Goal: Task Accomplishment & Management: Use online tool/utility

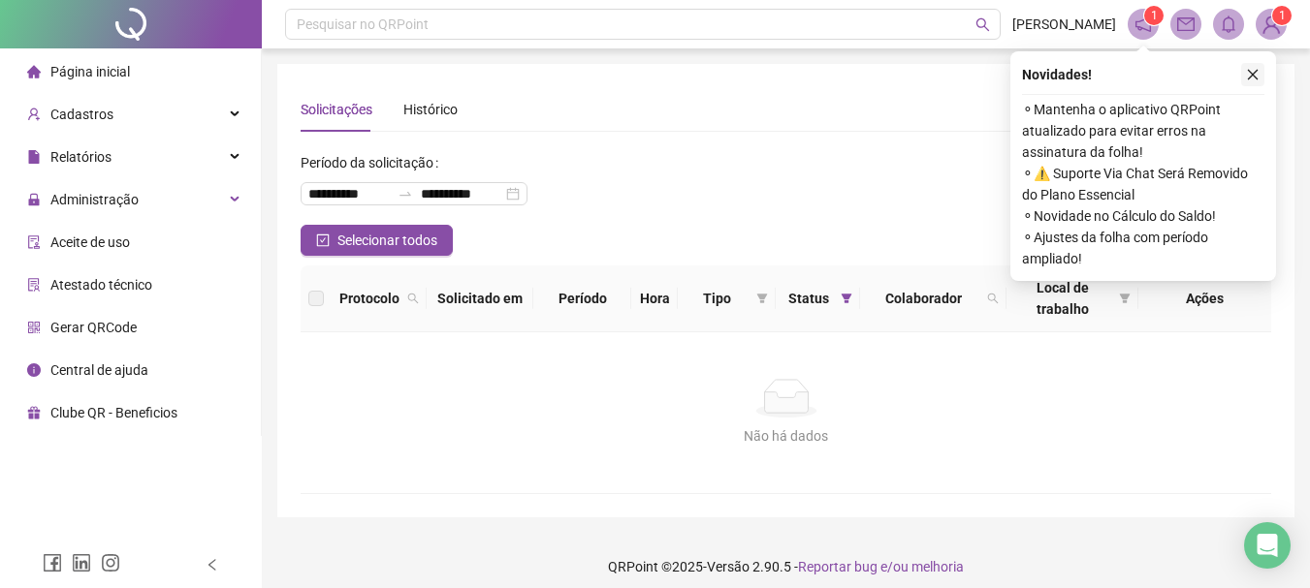
click at [1252, 76] on icon "close" at bounding box center [1253, 75] width 14 height 14
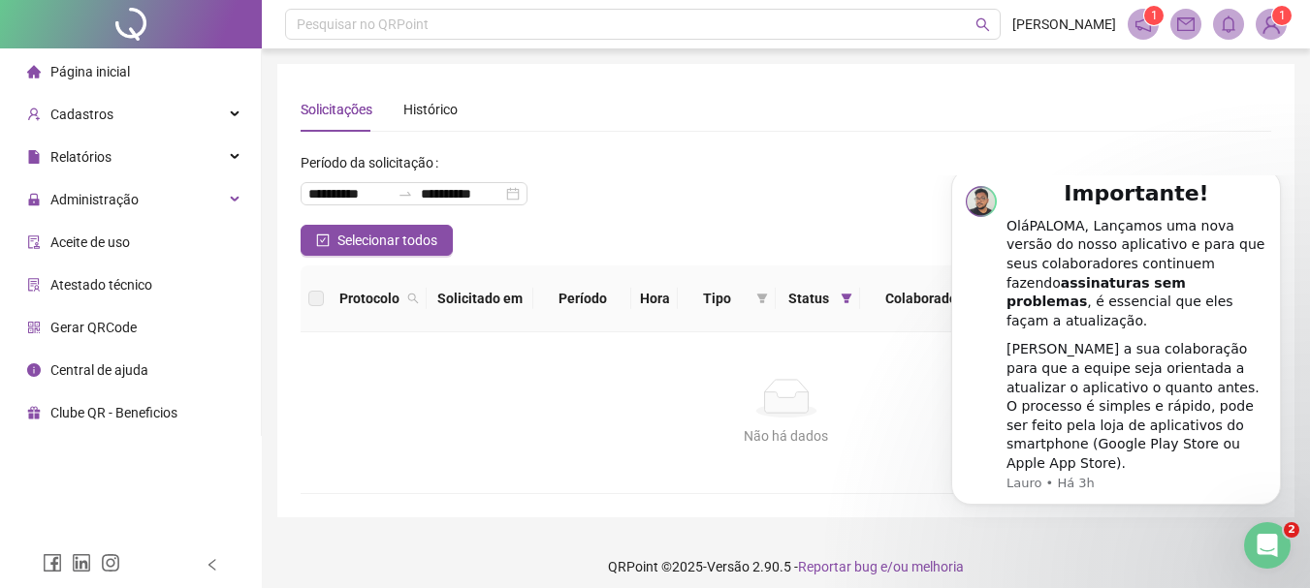
click at [1189, 149] on div "**********" at bounding box center [785, 186] width 970 height 78
click at [1274, 179] on icon "Dismiss notification" at bounding box center [1275, 174] width 11 height 11
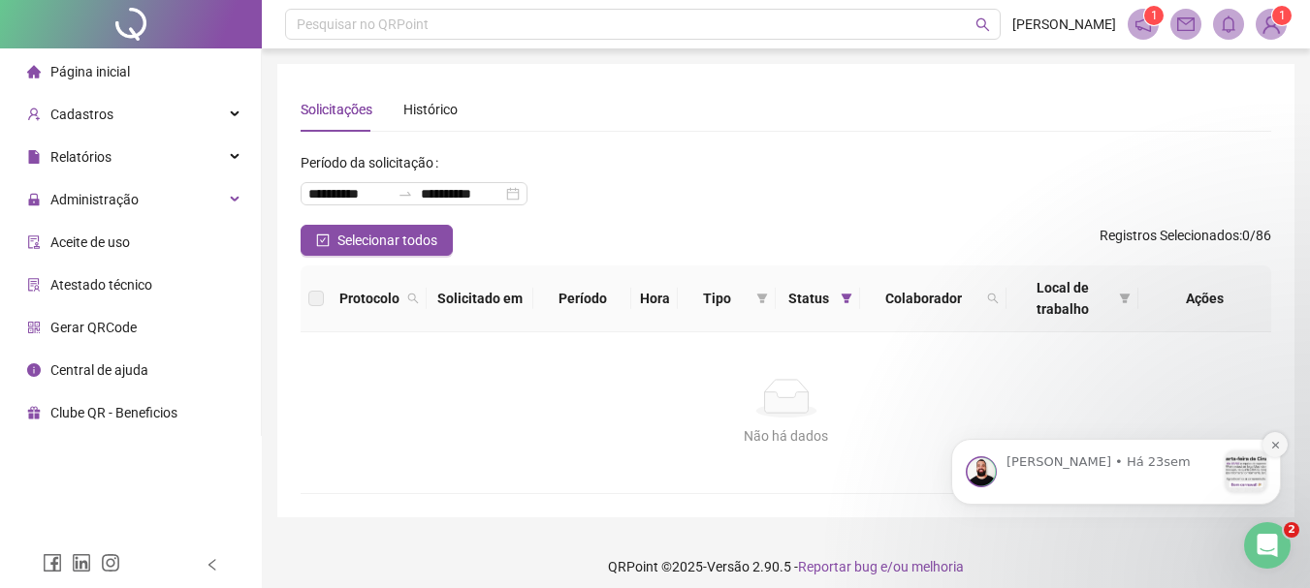
click at [1276, 447] on icon "Dismiss notification" at bounding box center [1275, 445] width 11 height 11
